Goal: Use online tool/utility: Utilize a website feature to perform a specific function

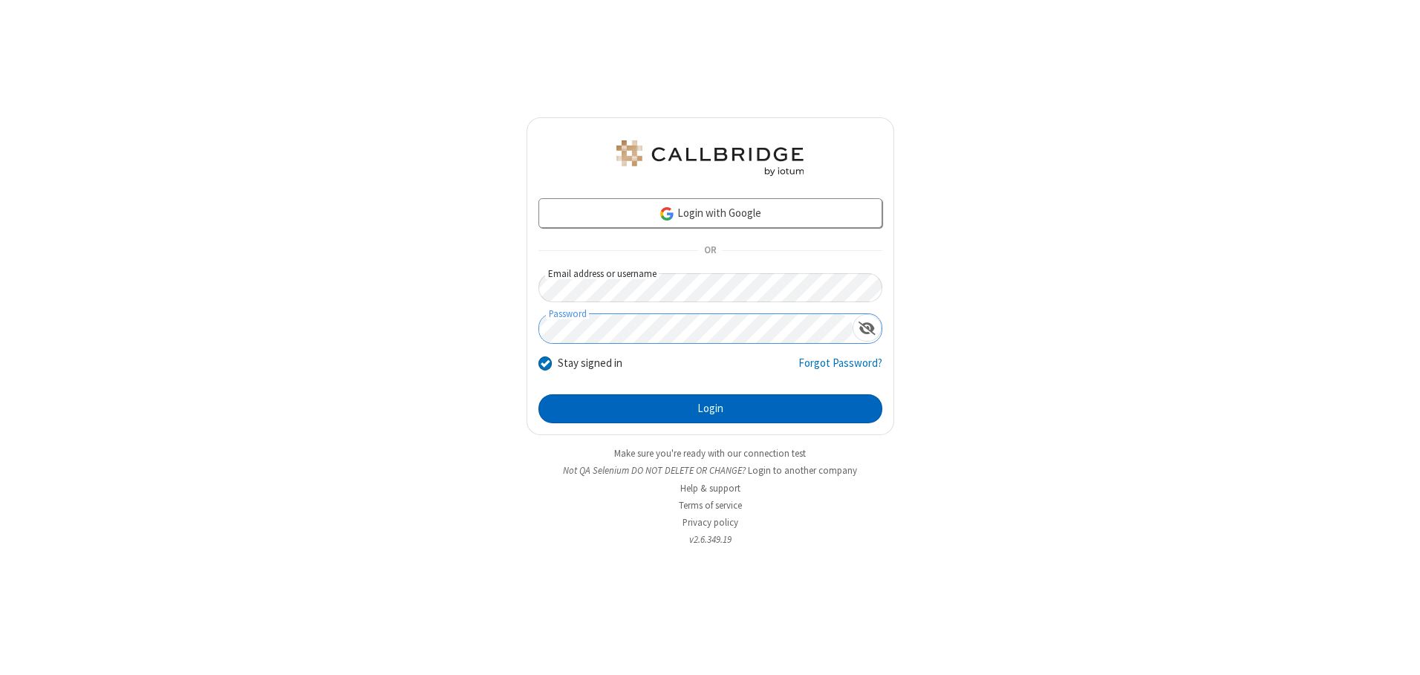
click at [710, 408] on button "Login" at bounding box center [710, 409] width 344 height 30
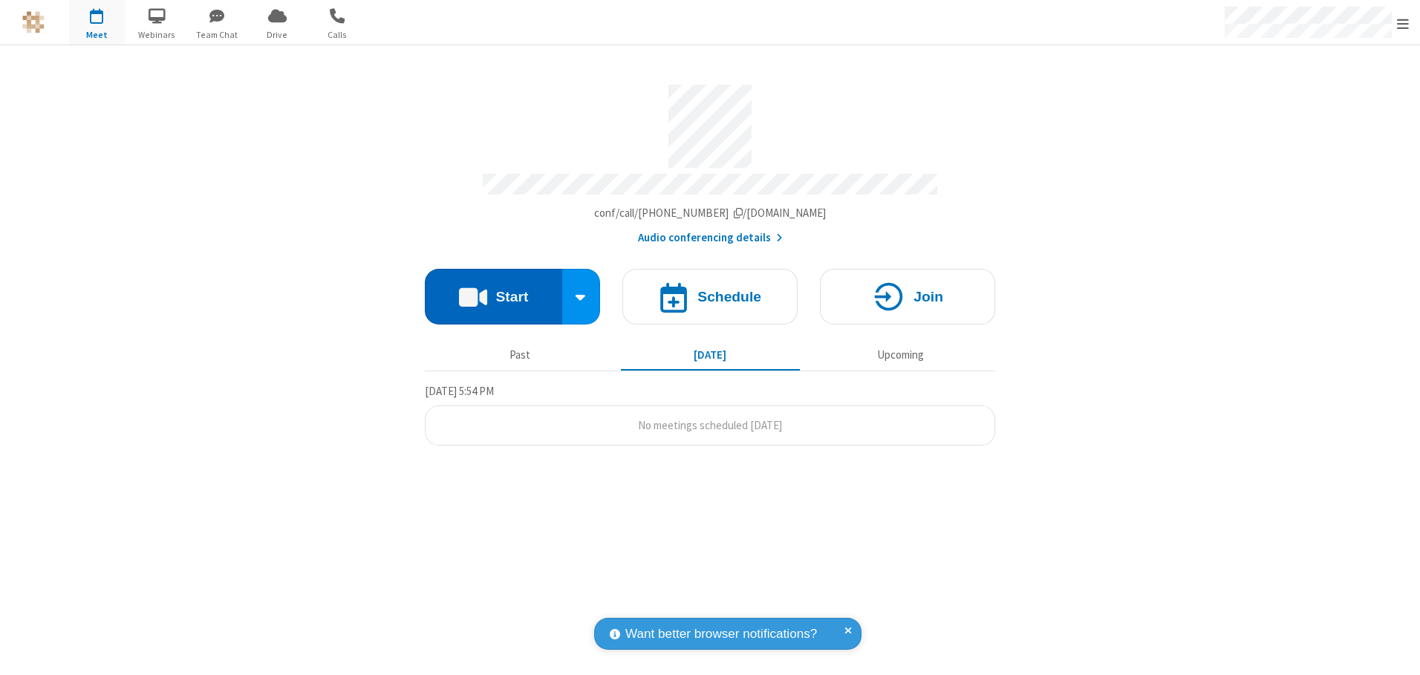
click at [493, 291] on button "Start" at bounding box center [493, 297] width 137 height 56
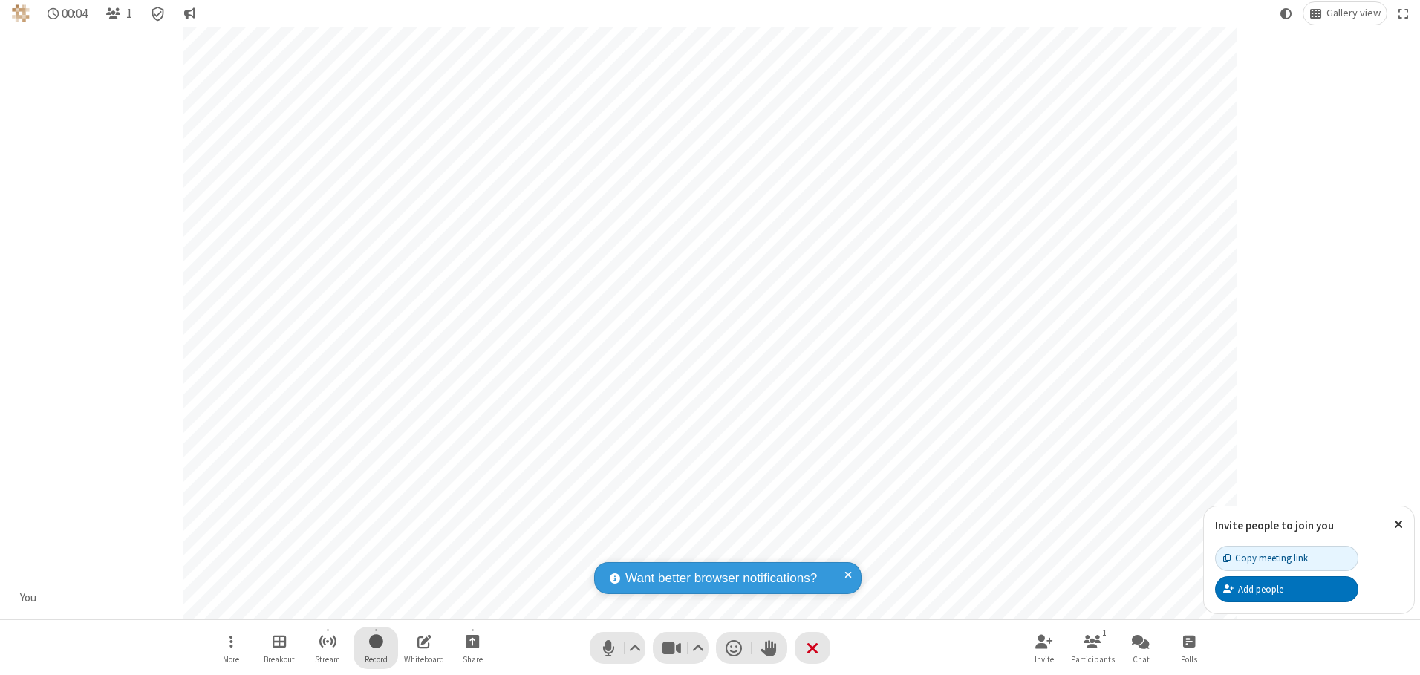
click at [376, 648] on span "Start recording" at bounding box center [376, 641] width 14 height 19
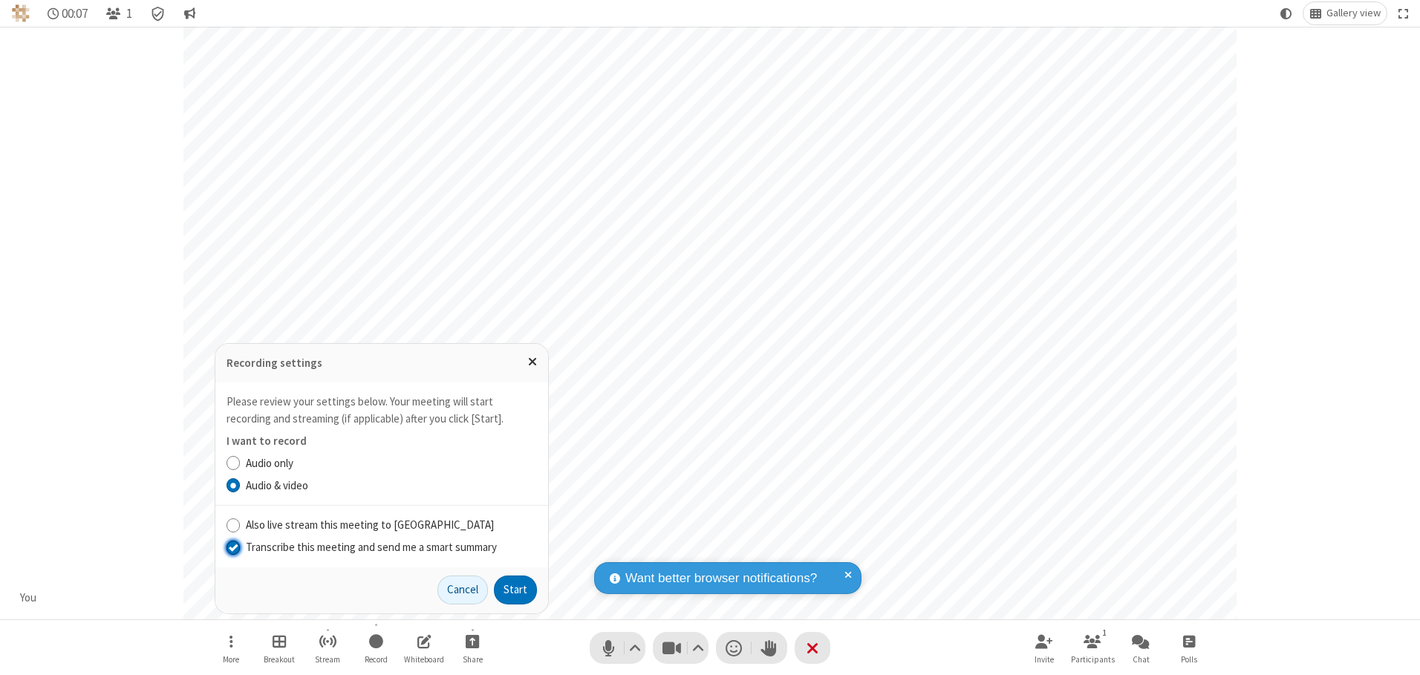
click at [232, 547] on input "Transcribe this meeting and send me a smart summary" at bounding box center [233, 547] width 14 height 16
click at [515, 590] on button "Start" at bounding box center [515, 591] width 43 height 30
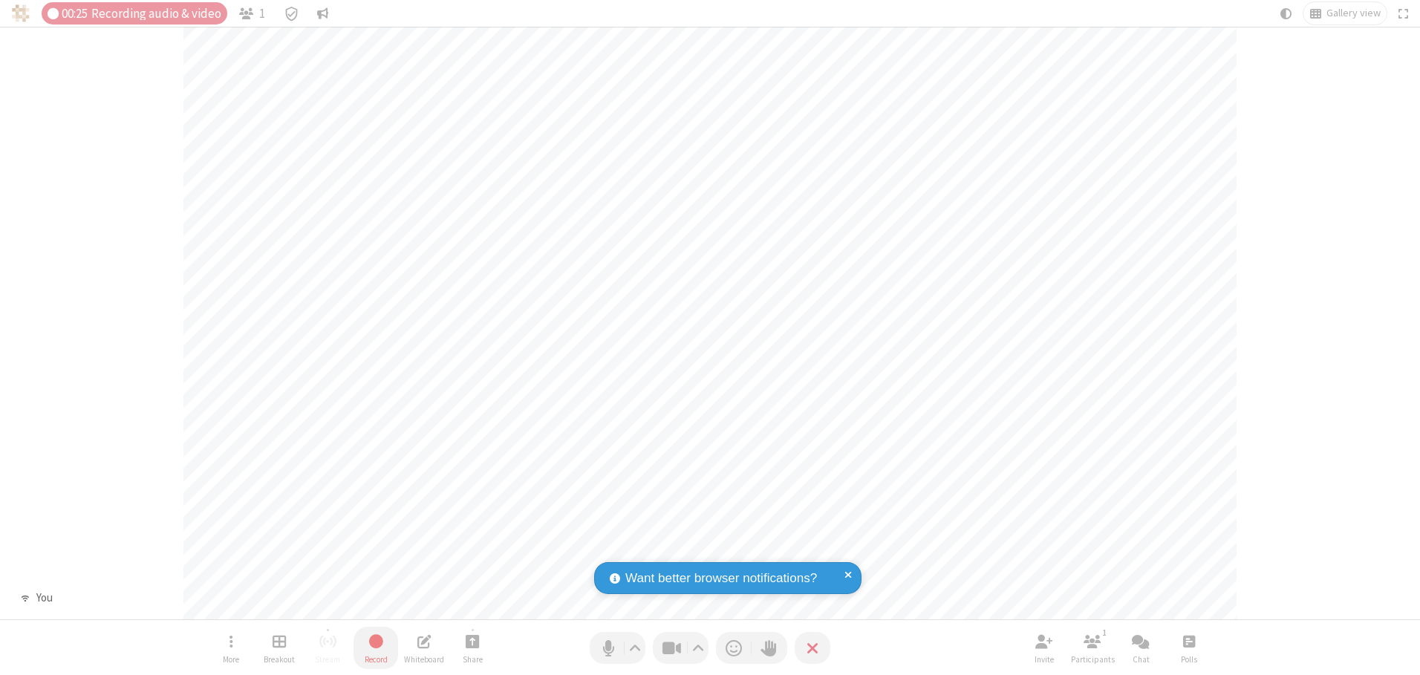
click at [376, 648] on span "Stop recording" at bounding box center [375, 641] width 17 height 19
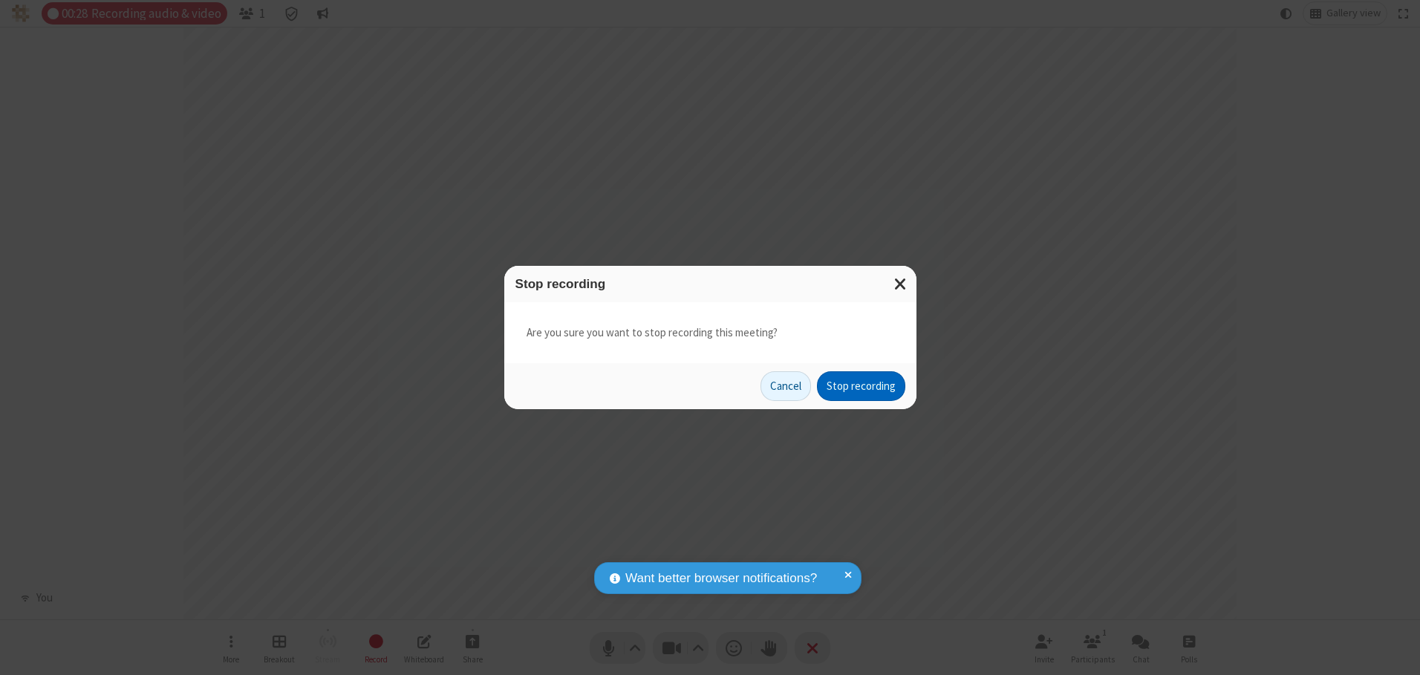
click at [861, 386] on button "Stop recording" at bounding box center [861, 386] width 88 height 30
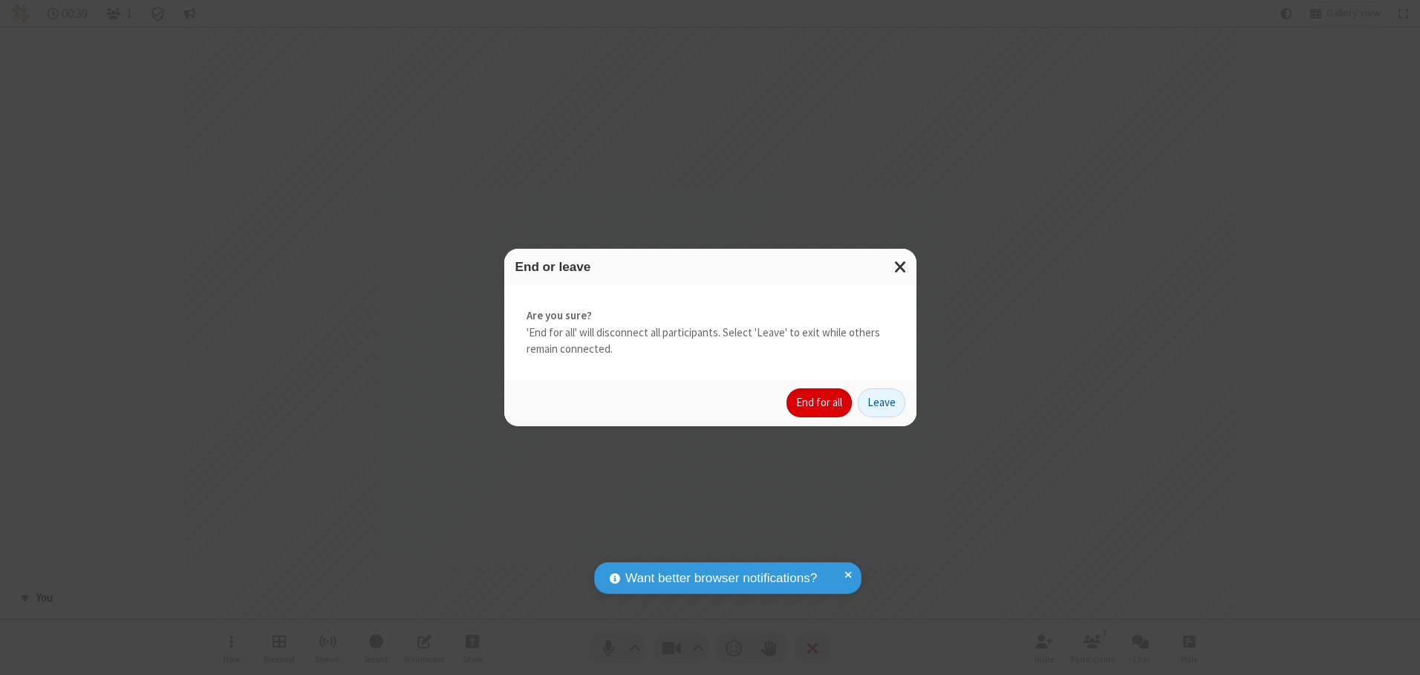
click at [820, 402] on button "End for all" at bounding box center [818, 403] width 65 height 30
